Goal: Transaction & Acquisition: Download file/media

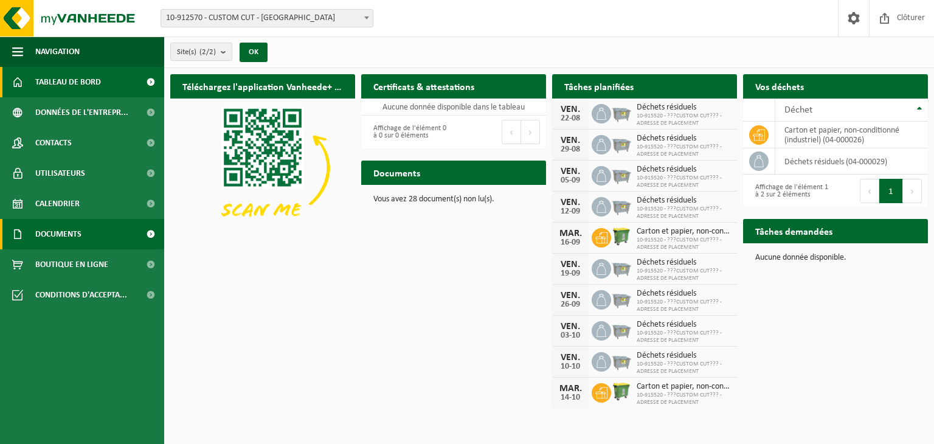
click at [77, 240] on span "Documents" at bounding box center [58, 234] width 46 height 30
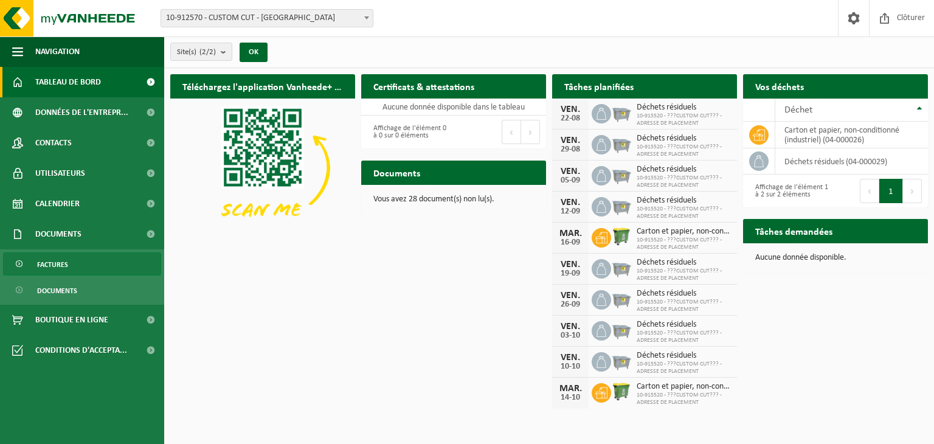
click at [69, 263] on link "Factures" at bounding box center [82, 263] width 158 height 23
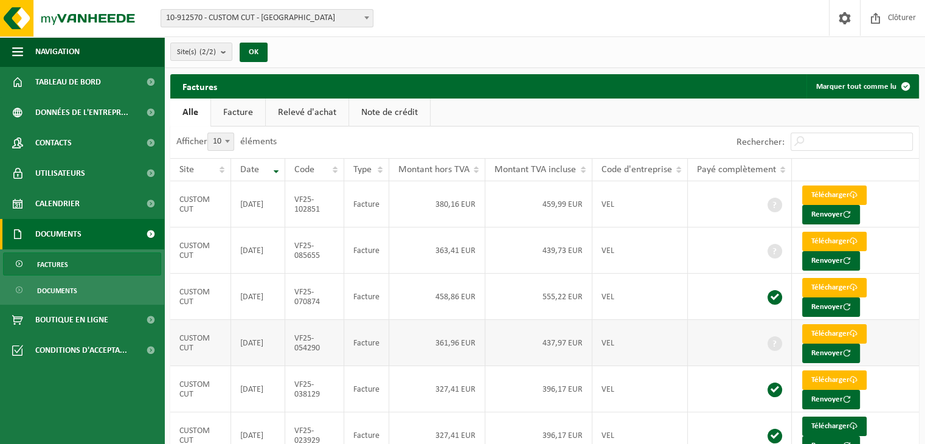
click at [773, 339] on span at bounding box center [774, 343] width 15 height 15
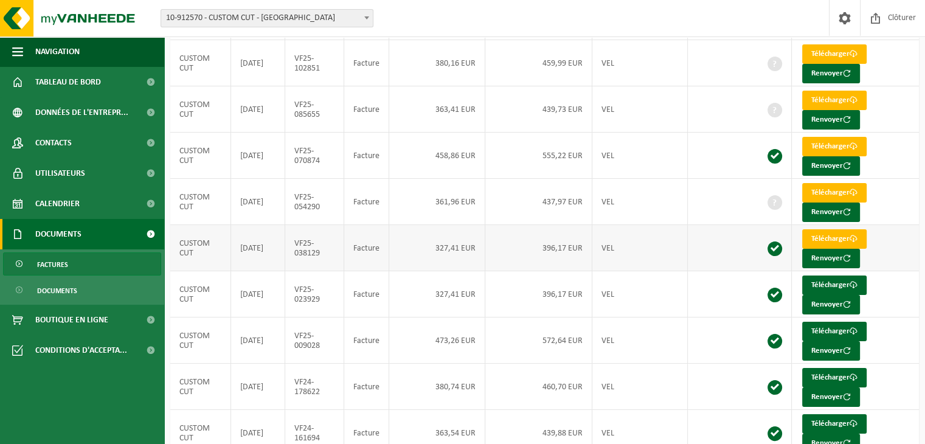
scroll to position [119, 0]
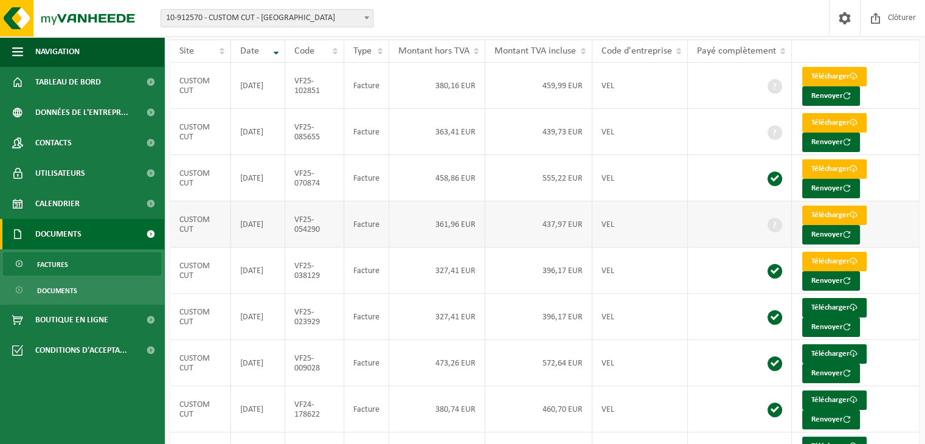
click at [608, 223] on td "VEL" at bounding box center [639, 224] width 95 height 46
click at [821, 209] on link "Télécharger" at bounding box center [834, 215] width 64 height 19
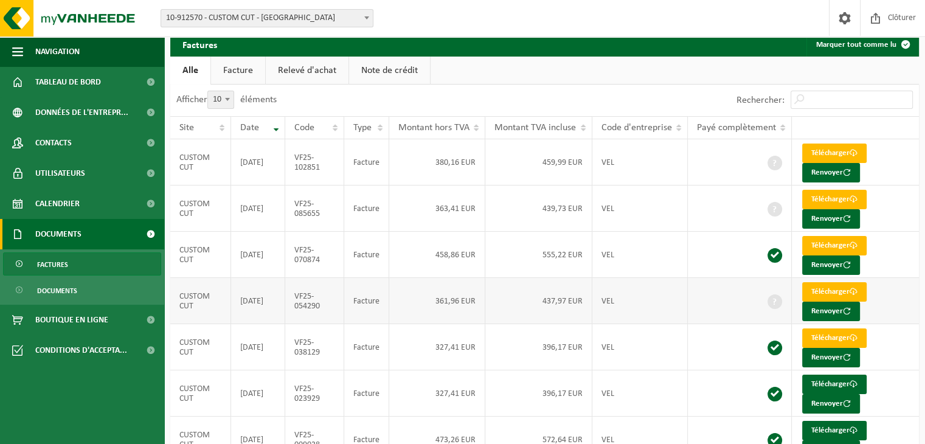
scroll to position [0, 0]
